Goal: Task Accomplishment & Management: Use online tool/utility

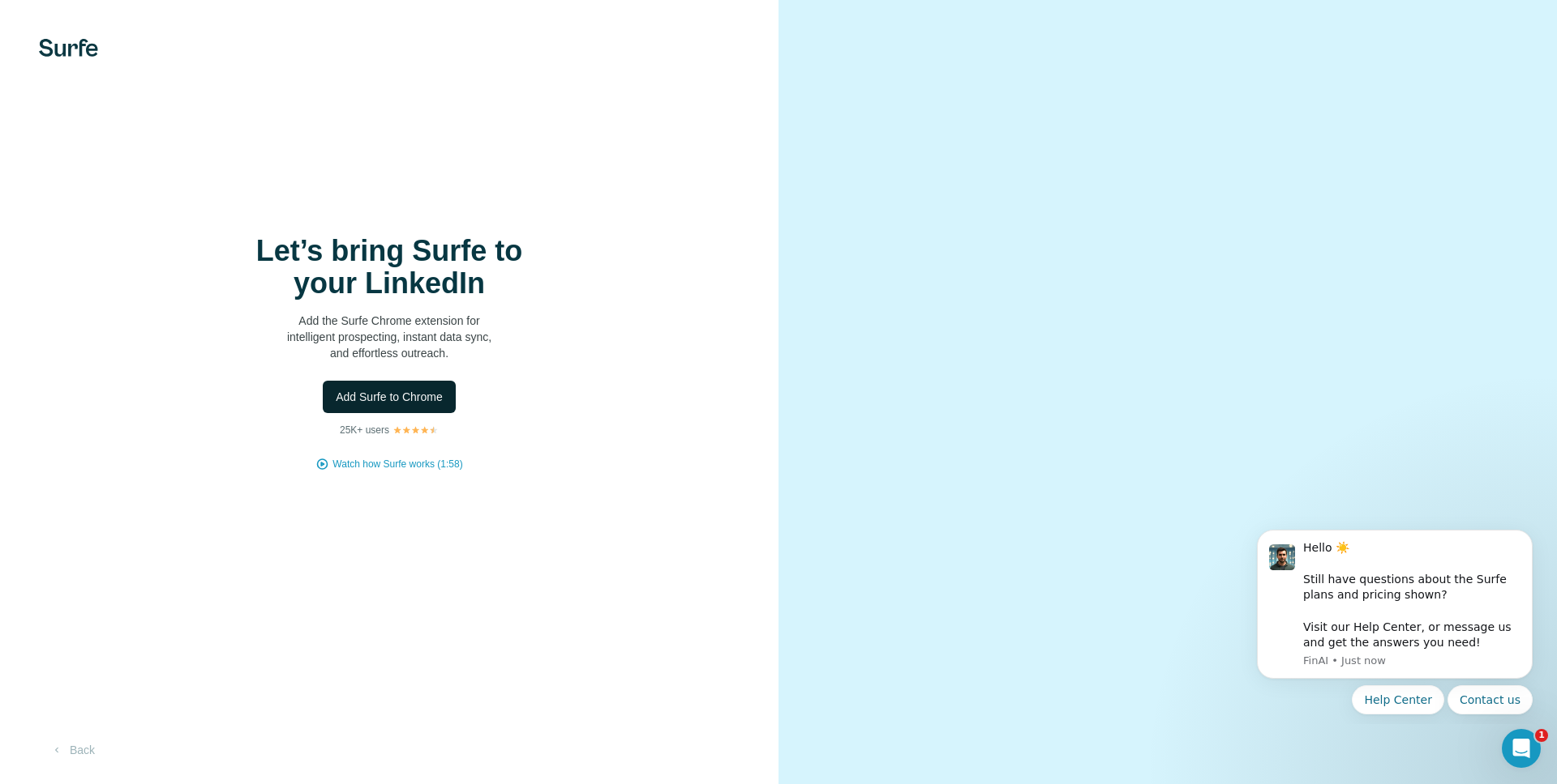
click at [377, 390] on span "Add Surfe to Chrome" at bounding box center [389, 398] width 107 height 17
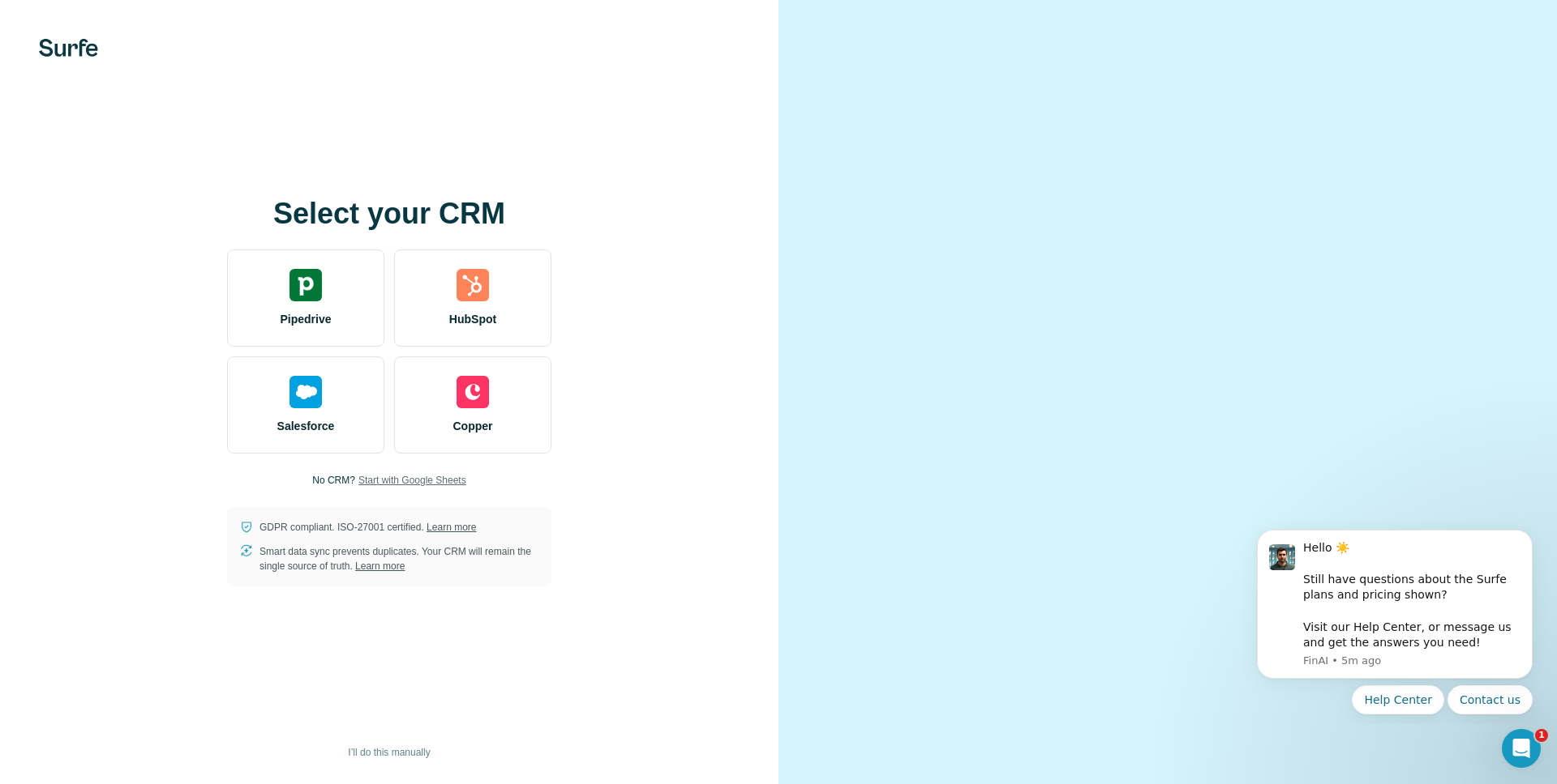
click at [358, 476] on span "Start with Google Sheets" at bounding box center [412, 480] width 108 height 15
